Goal: Task Accomplishment & Management: Manage account settings

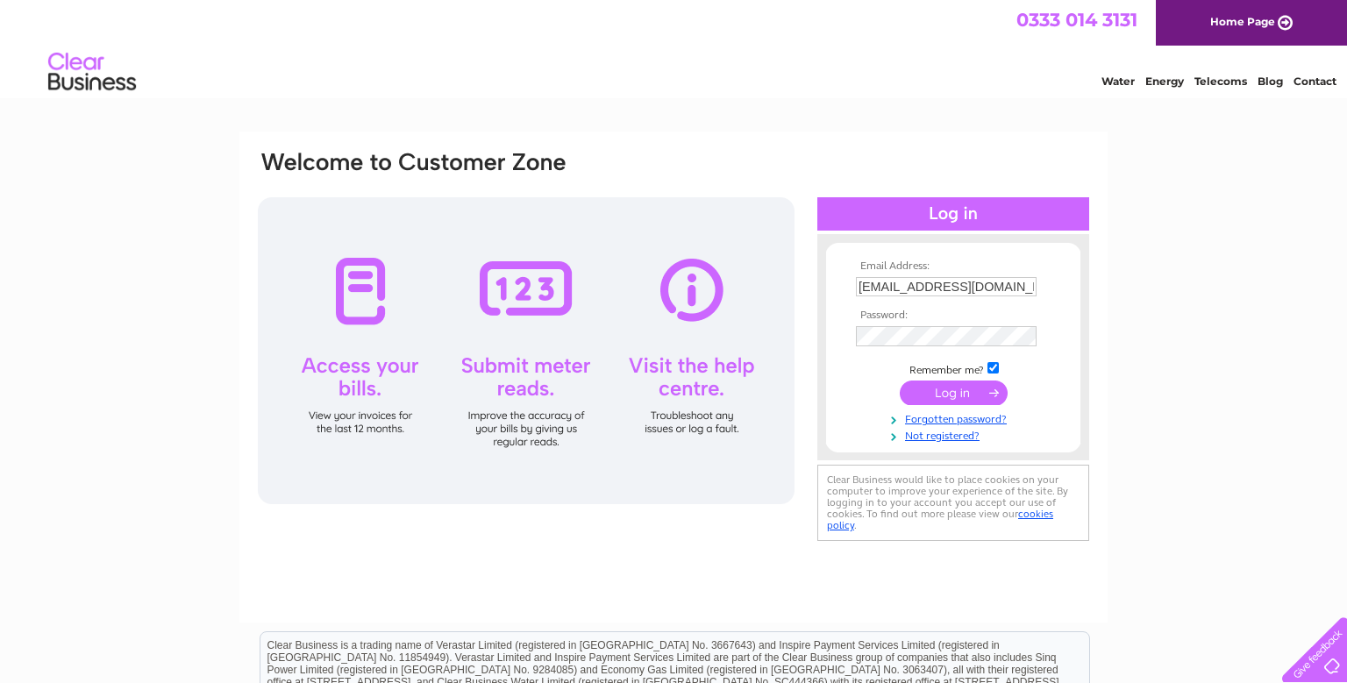
click at [957, 396] on input "submit" at bounding box center [954, 393] width 108 height 25
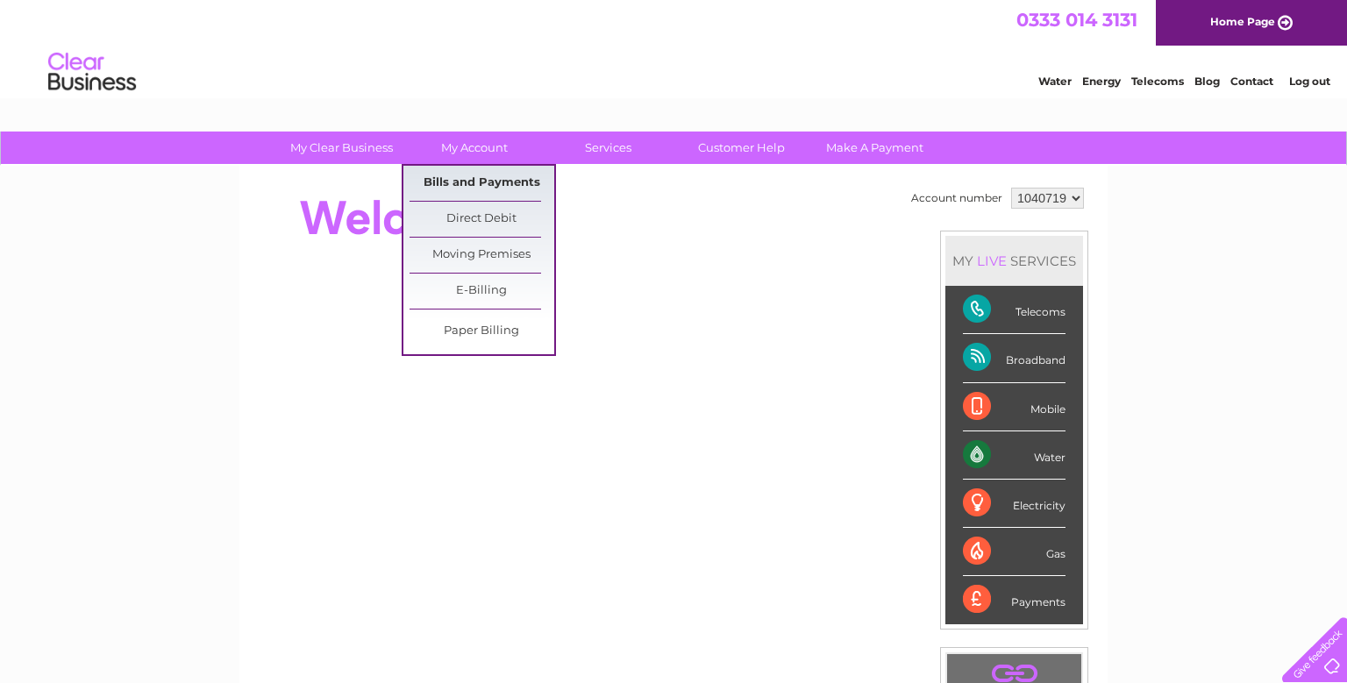
click at [489, 188] on link "Bills and Payments" at bounding box center [481, 183] width 145 height 35
click at [507, 180] on link "Bills and Payments" at bounding box center [481, 183] width 145 height 35
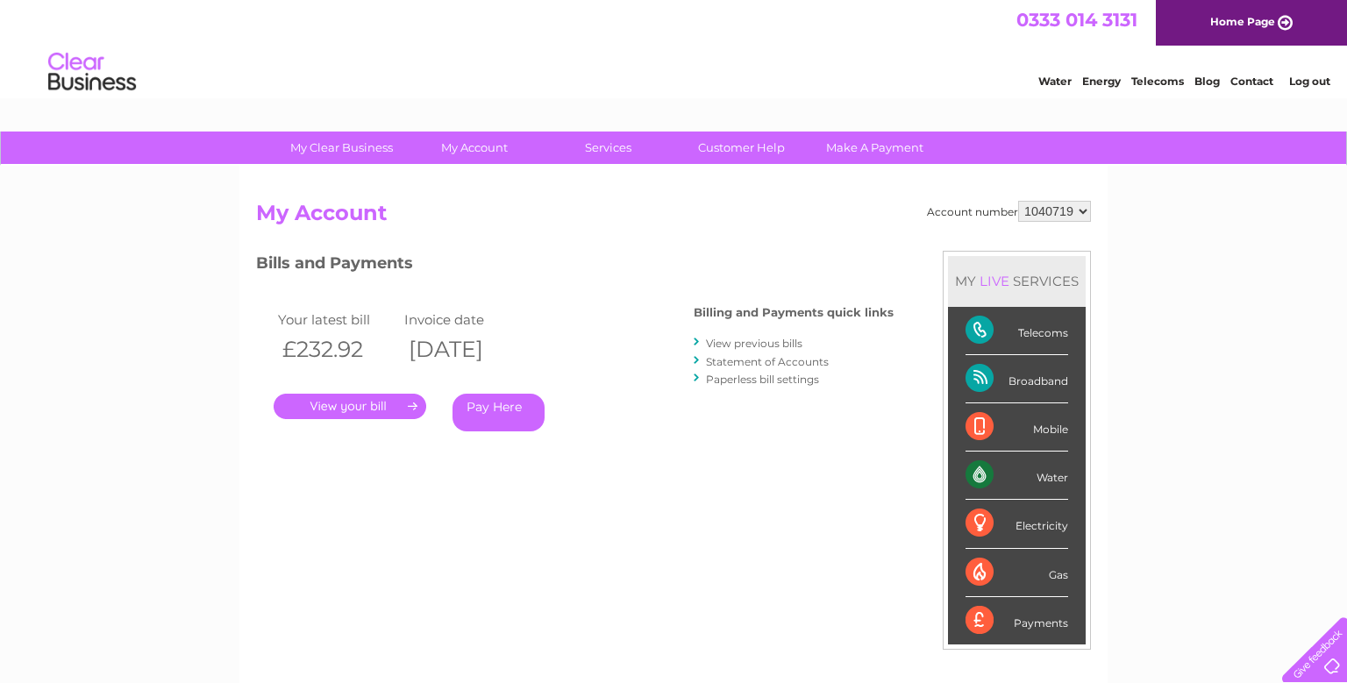
click at [365, 402] on link "." at bounding box center [350, 406] width 153 height 25
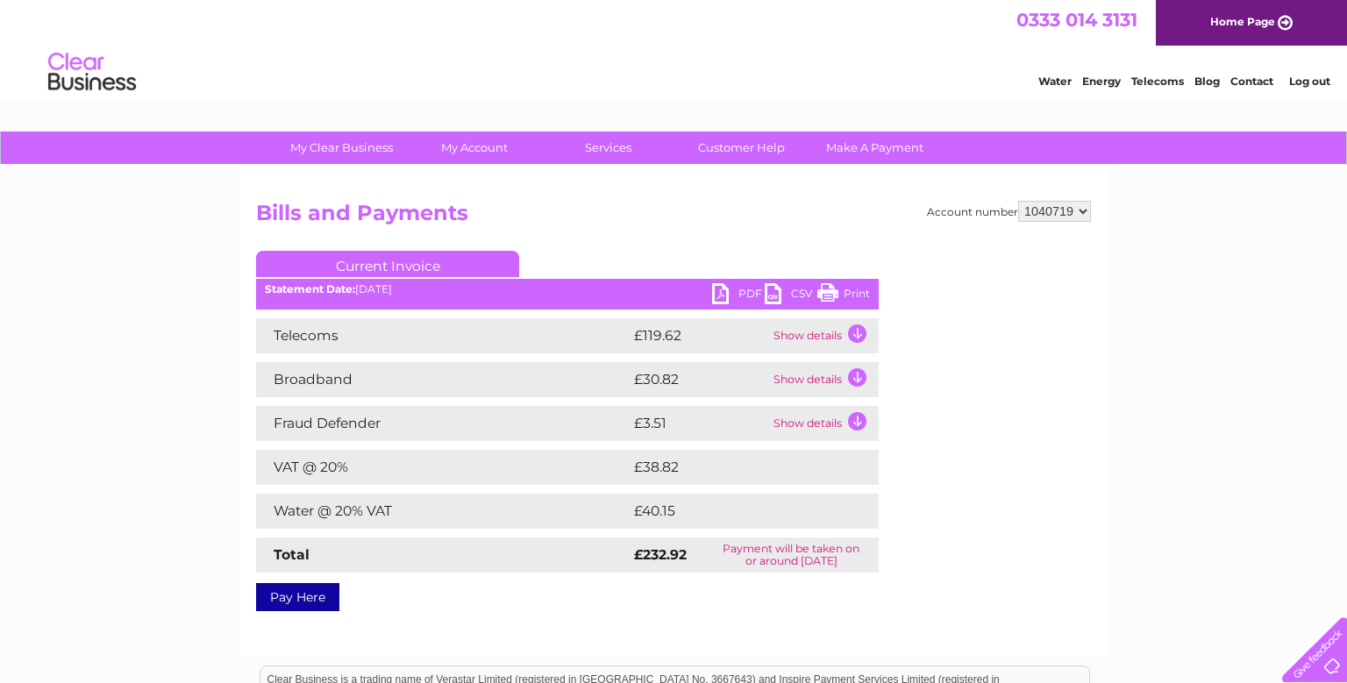
click at [730, 293] on link "PDF" at bounding box center [738, 295] width 53 height 25
